Goal: Information Seeking & Learning: Learn about a topic

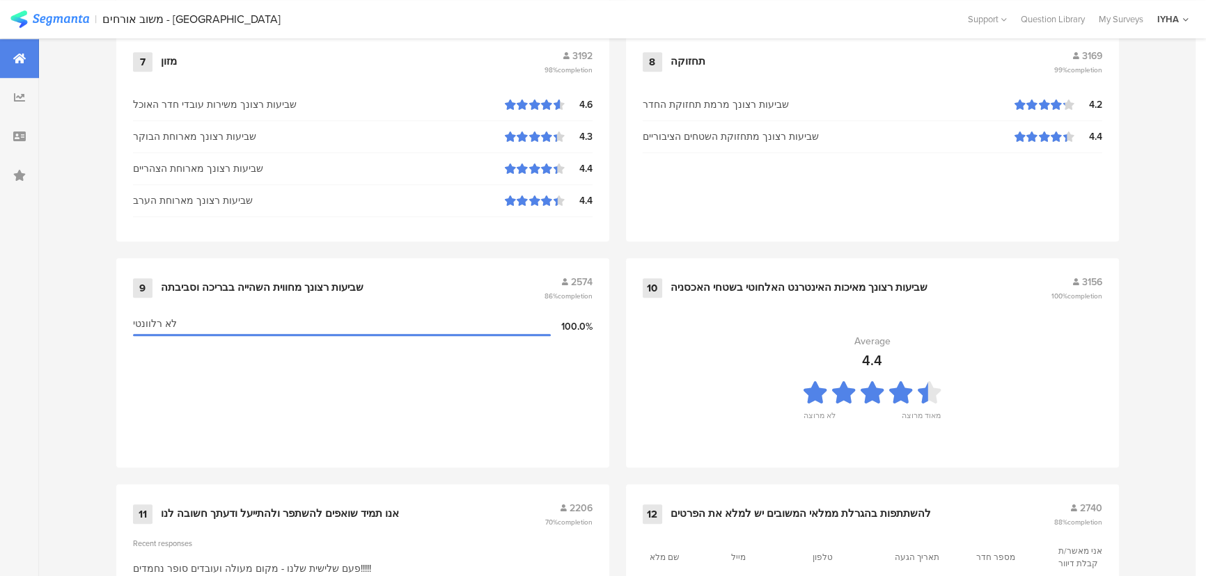
scroll to position [1455, 0]
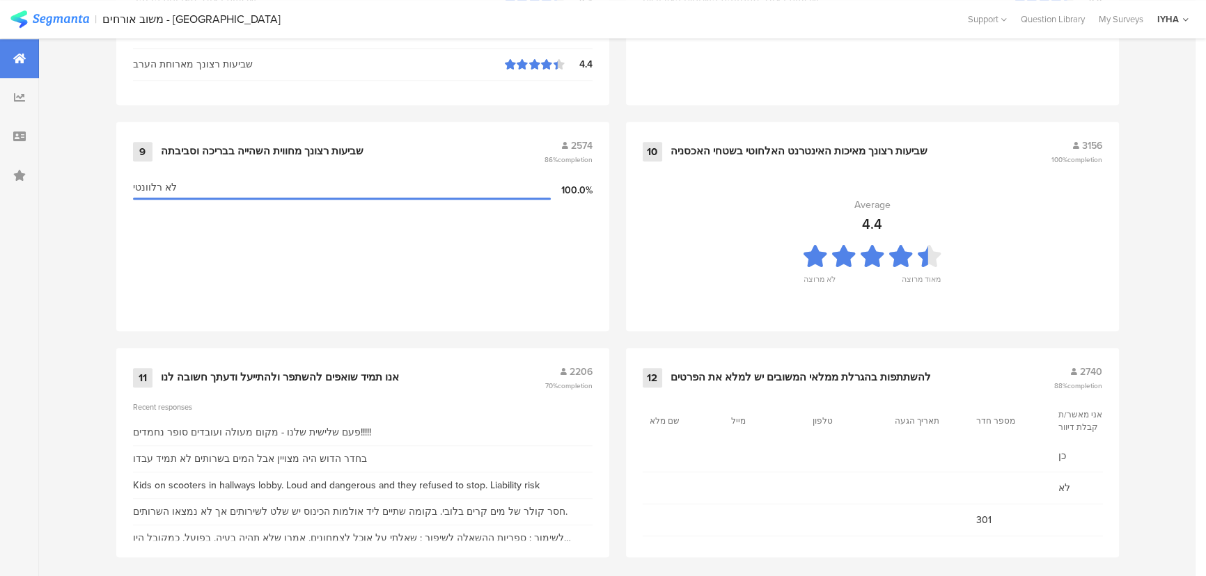
drag, startPoint x: 319, startPoint y: 342, endPoint x: 319, endPoint y: 333, distance: 8.4
click at [271, 371] on div "אנו תמיד שואפים להשתפר ולהתייעל ודעתך חשובה לנו" at bounding box center [280, 378] width 238 height 14
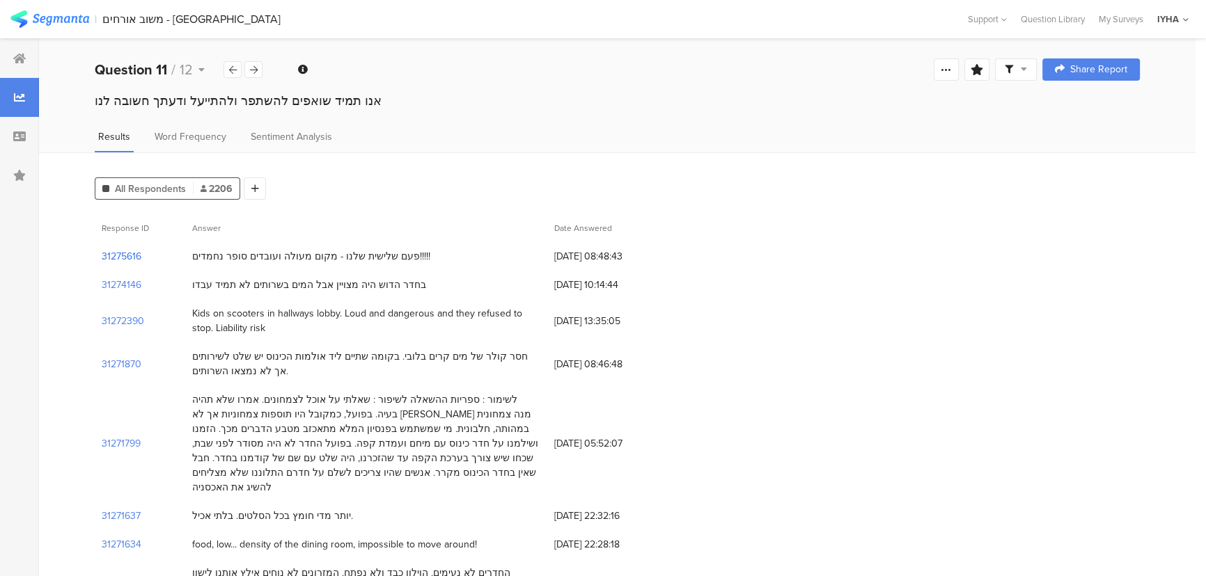
click at [125, 259] on section "31275616" at bounding box center [122, 256] width 40 height 15
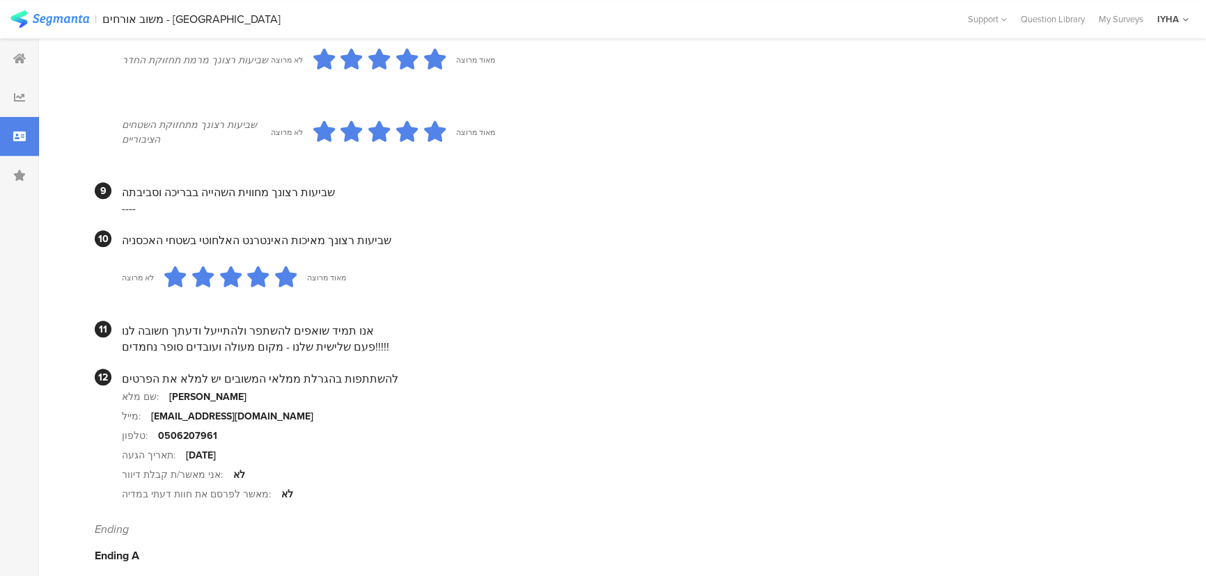
scroll to position [1130, 0]
